Goal: Task Accomplishment & Management: Manage account settings

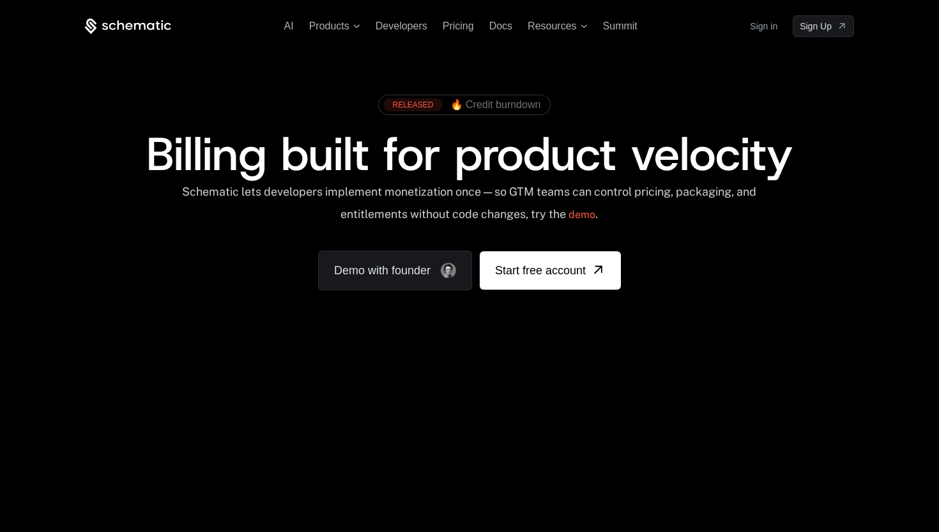
click at [755, 23] on link "Sign in" at bounding box center [763, 26] width 27 height 20
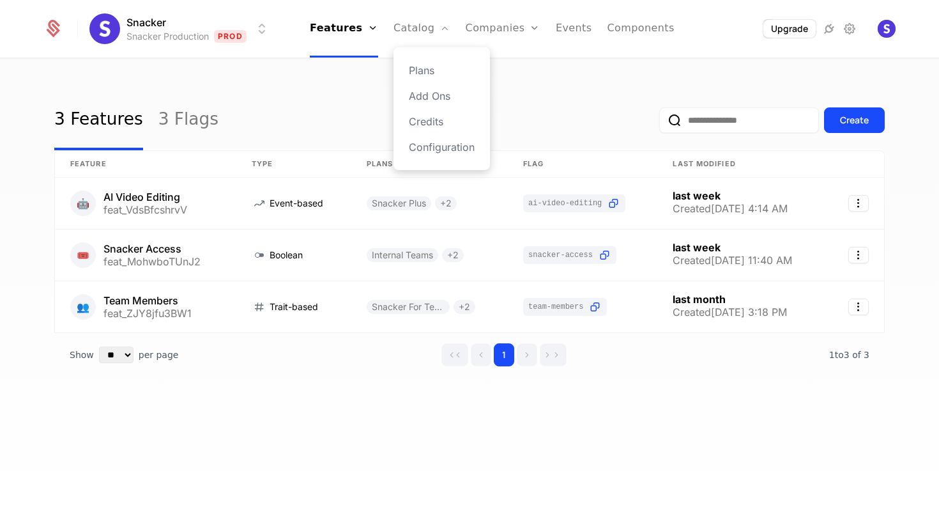
click at [410, 70] on div "Plans Add Ons Credits Configuration" at bounding box center [442, 108] width 96 height 123
click at [421, 69] on link "Plans" at bounding box center [442, 70] width 66 height 15
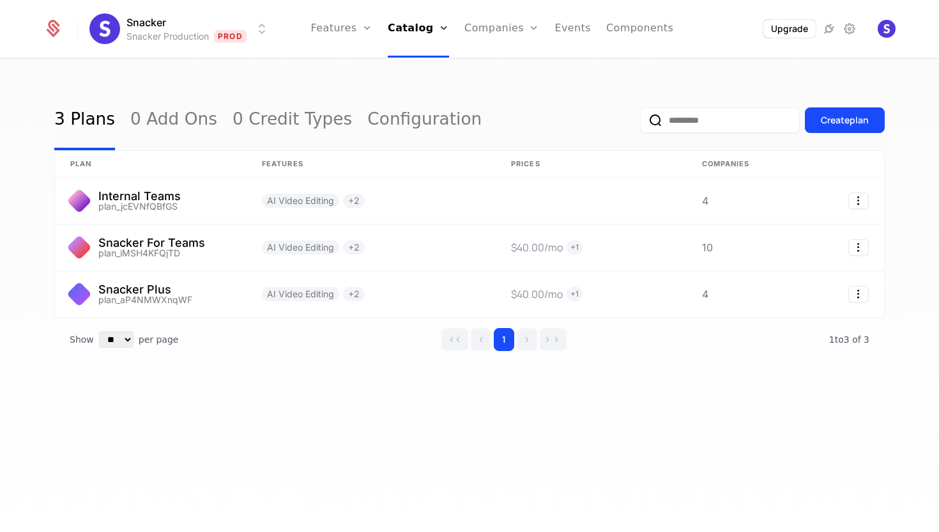
click at [557, 96] on div "3 Plans 0 Add Ons 0 Credit Types Configuration Create plan" at bounding box center [469, 120] width 831 height 60
click at [889, 32] on img "Open user button" at bounding box center [887, 29] width 18 height 18
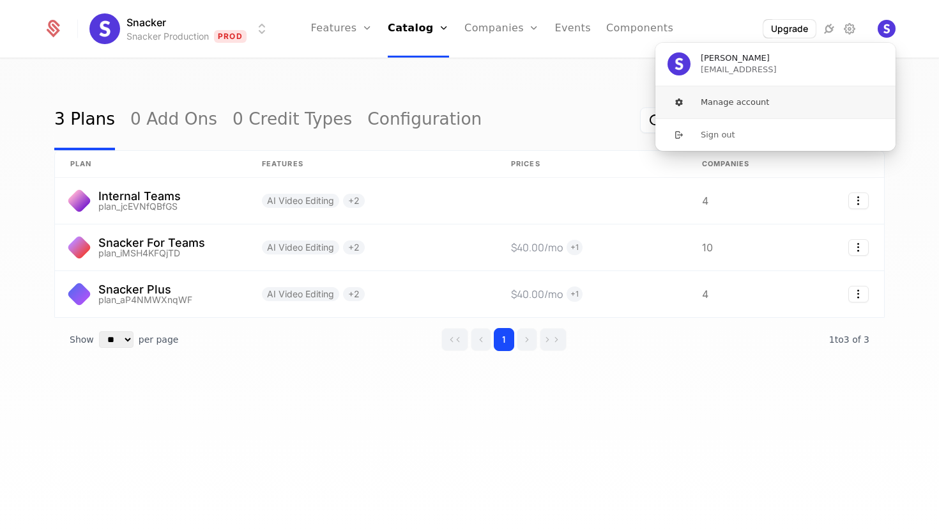
click at [743, 100] on button "Manage account" at bounding box center [776, 102] width 242 height 32
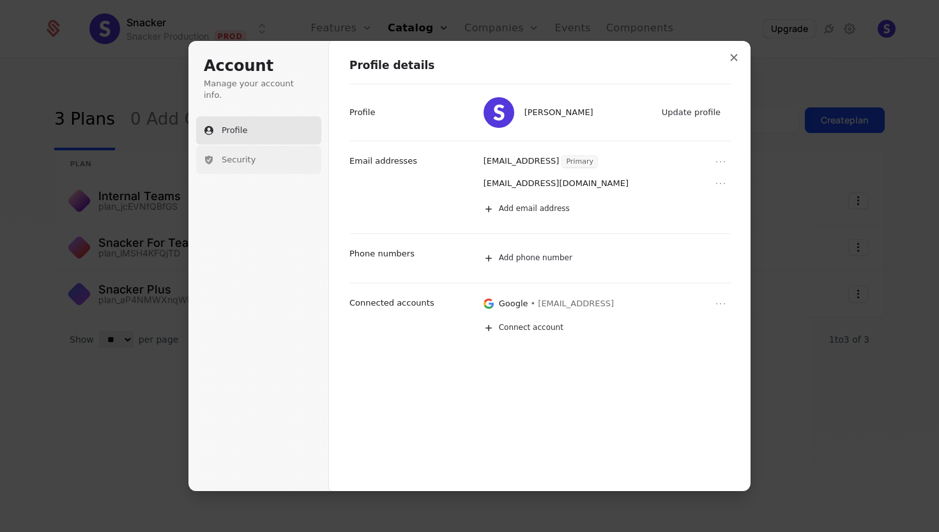
click at [244, 154] on span "Security" at bounding box center [239, 160] width 34 height 12
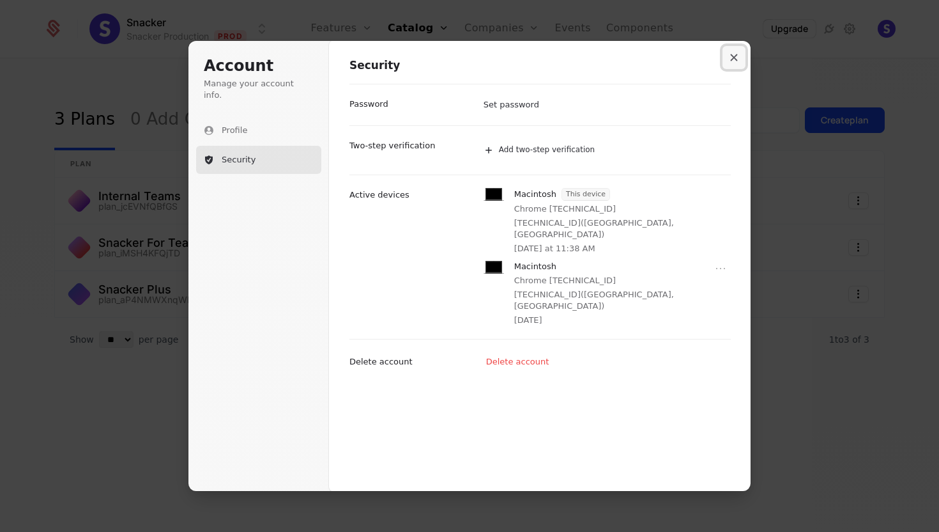
click at [739, 56] on button "Close modal" at bounding box center [734, 57] width 23 height 23
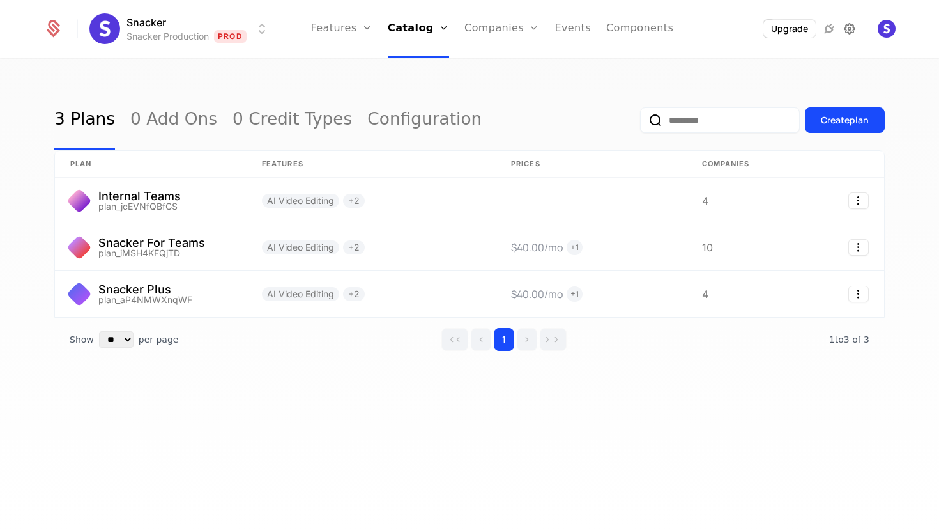
click at [851, 22] on icon at bounding box center [849, 28] width 15 height 15
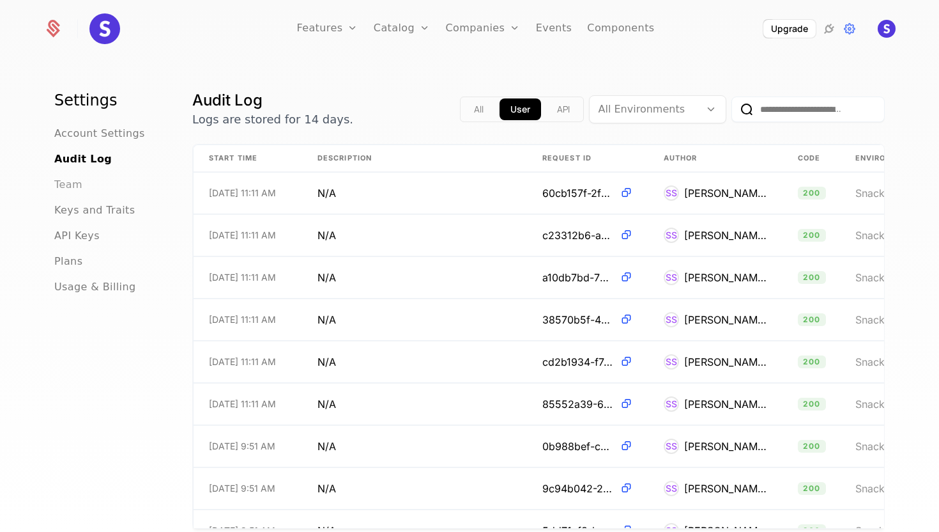
click at [76, 180] on span "Team" at bounding box center [68, 184] width 28 height 15
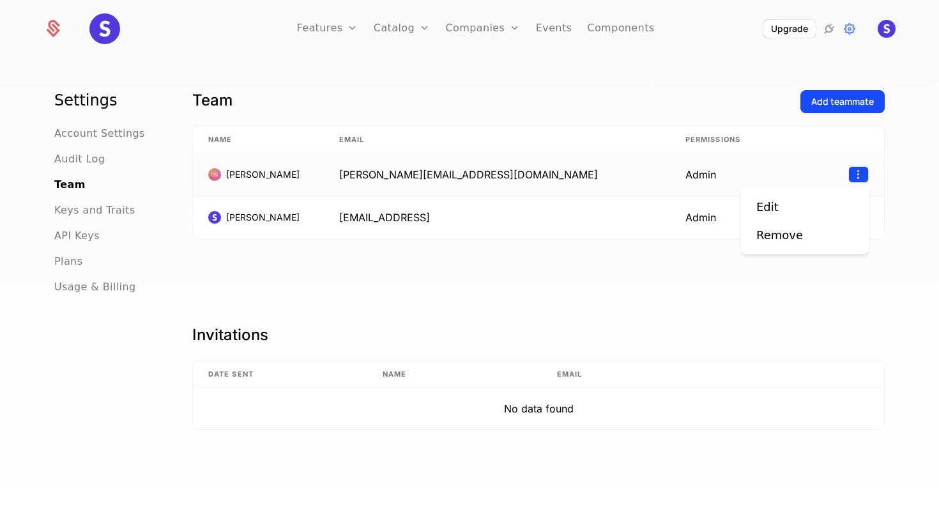
click at [858, 174] on html "Features Features Flags Catalog Plans Add Ons Credits Configuration Companies C…" at bounding box center [469, 266] width 939 height 532
click at [773, 239] on div "Remove" at bounding box center [780, 235] width 47 height 18
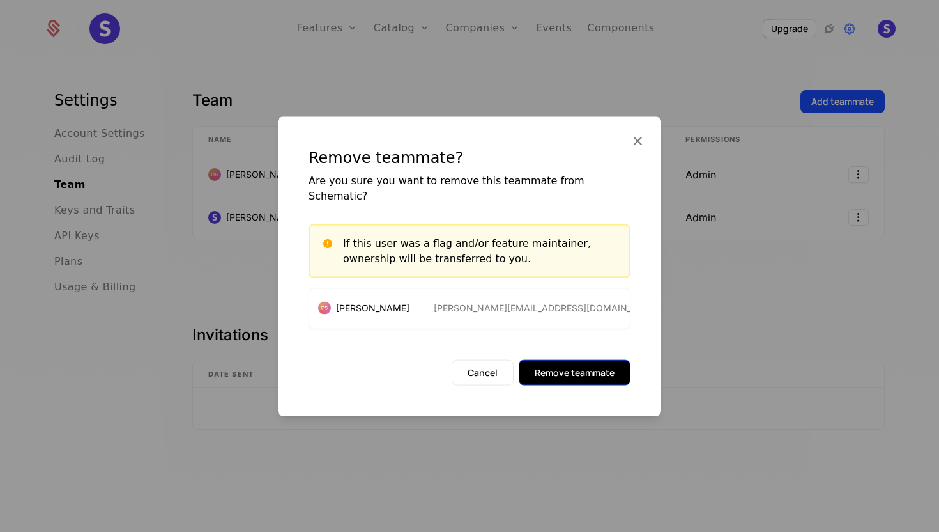
click at [568, 362] on button "Remove teammate" at bounding box center [575, 373] width 112 height 26
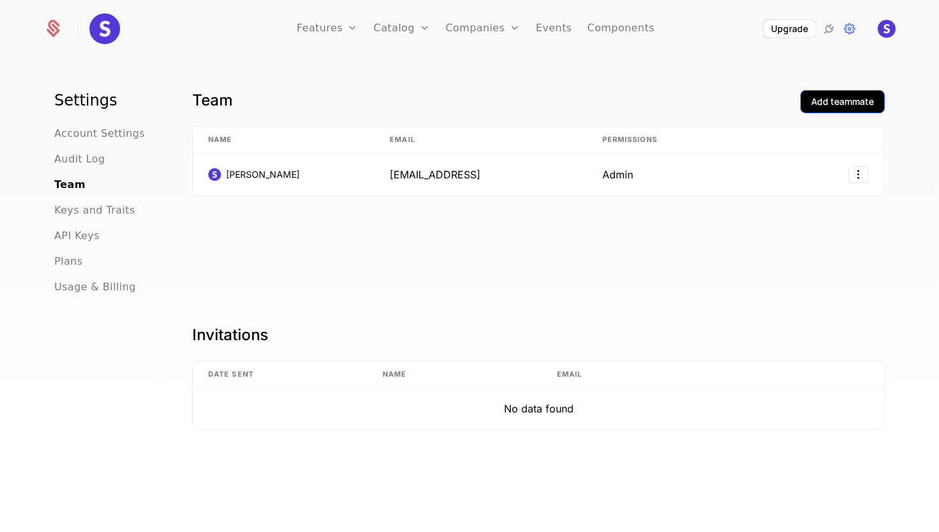
click at [828, 99] on div "Add teammate" at bounding box center [843, 101] width 63 height 13
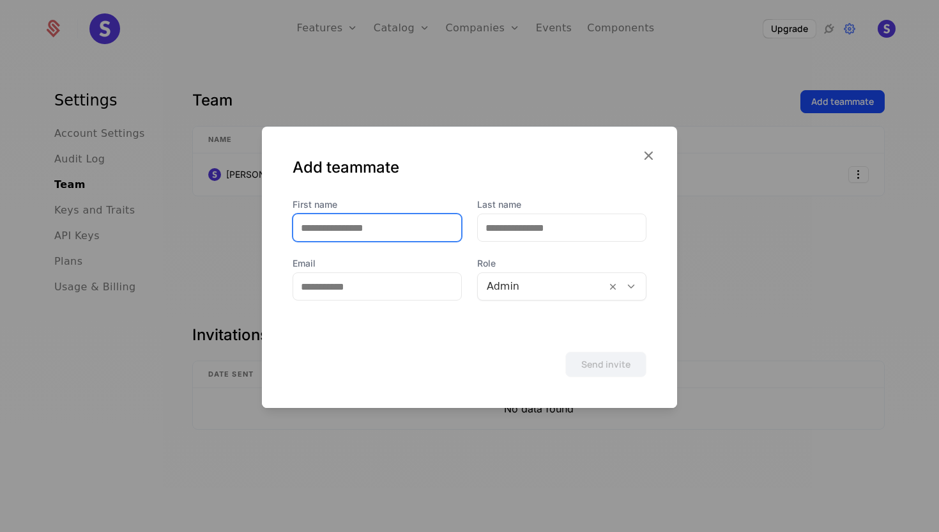
click at [384, 229] on input "First name" at bounding box center [377, 227] width 168 height 27
type input "******"
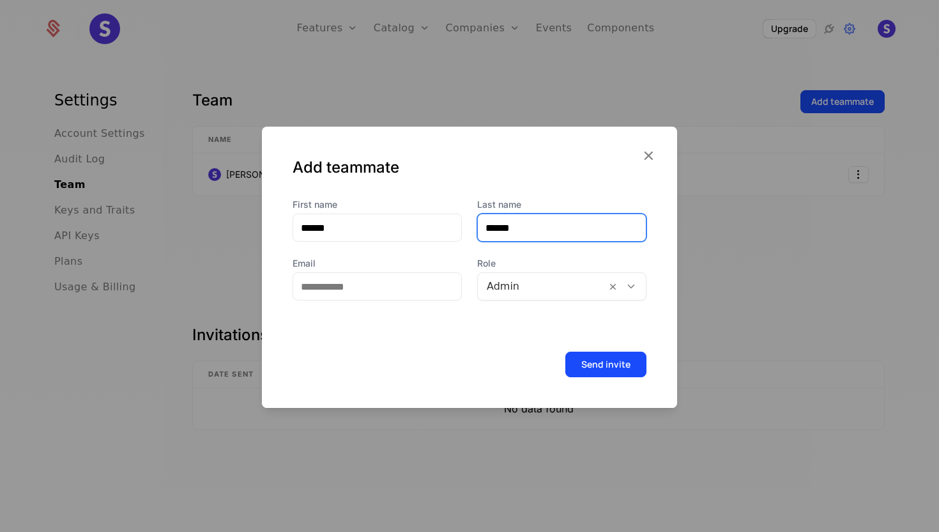
type input "******"
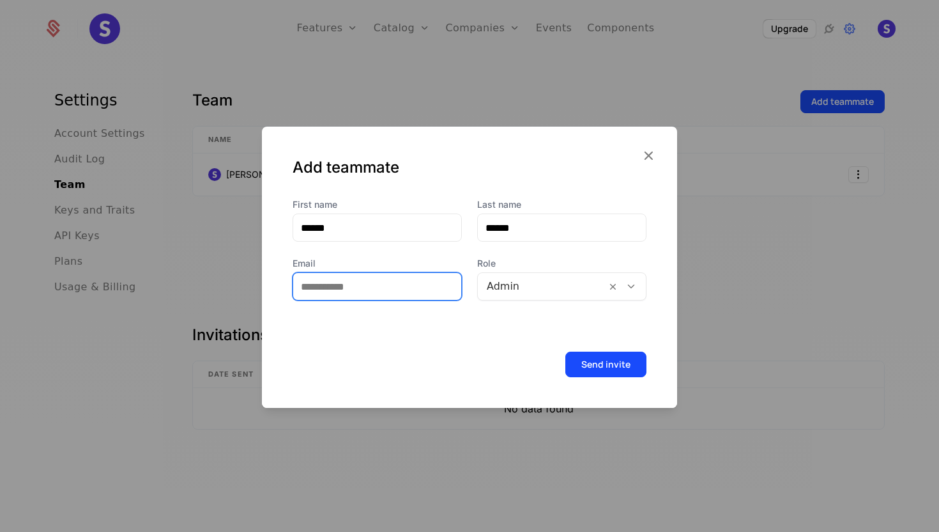
paste input "**********"
type input "**********"
click at [542, 288] on div at bounding box center [542, 286] width 111 height 18
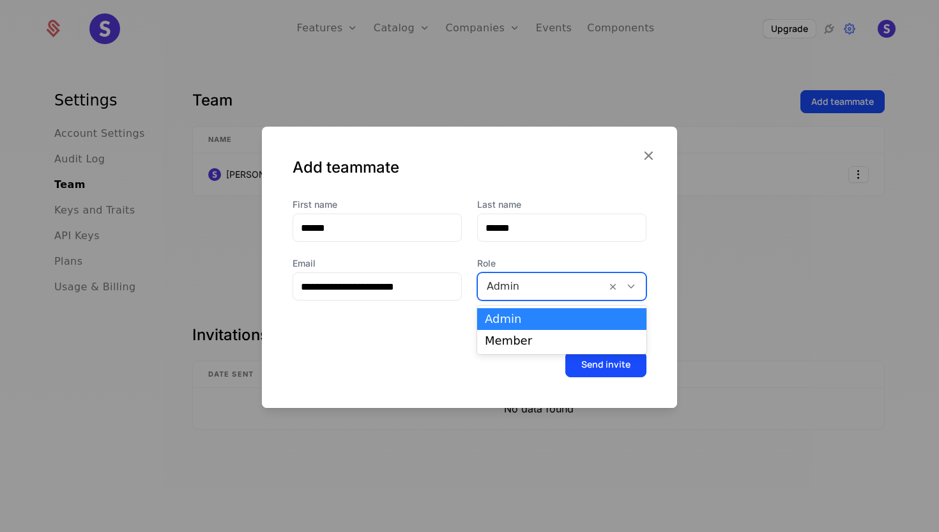
click at [541, 291] on div at bounding box center [542, 286] width 111 height 18
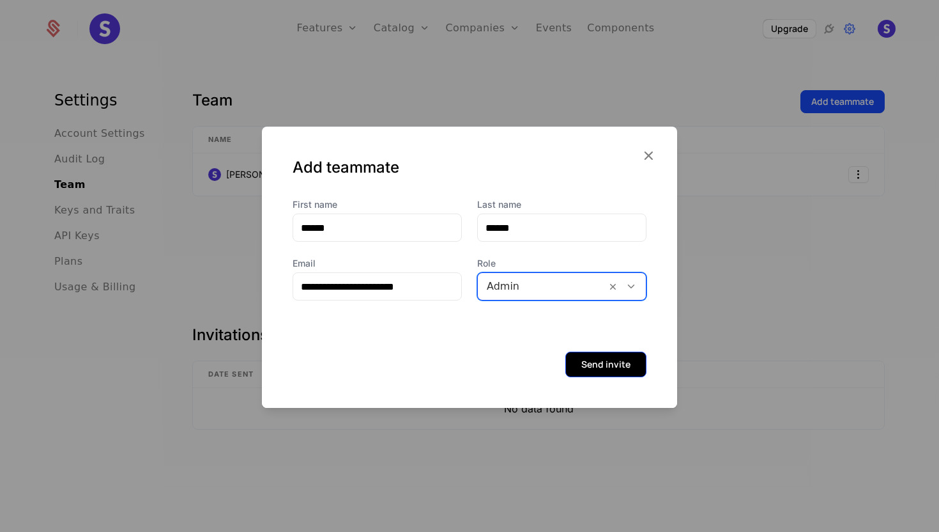
click at [585, 367] on button "Send invite" at bounding box center [606, 364] width 81 height 26
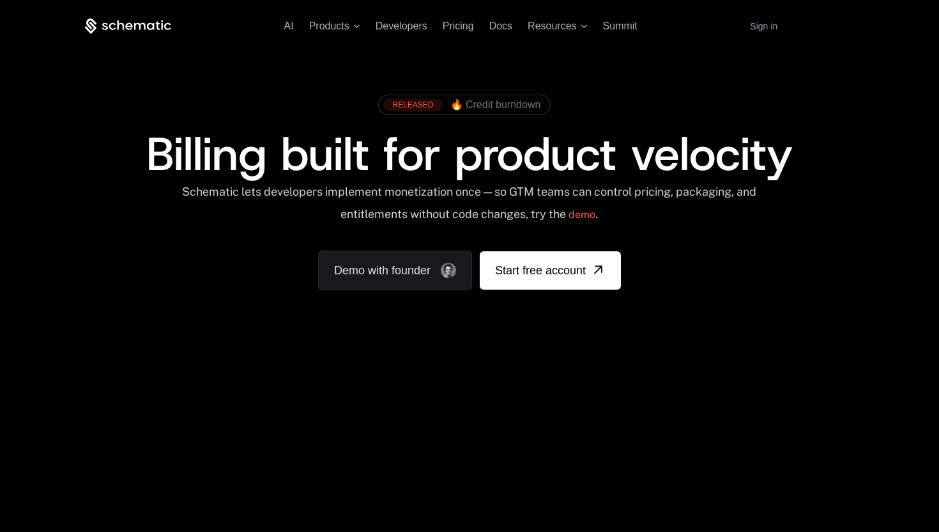
click at [761, 26] on link "Sign in" at bounding box center [763, 26] width 27 height 20
